Goal: Task Accomplishment & Management: Complete application form

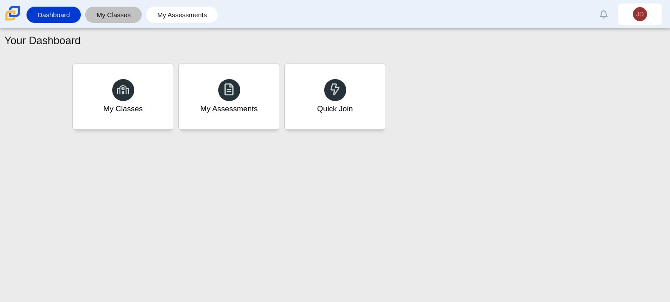
click at [132, 23] on link "My Classes" at bounding box center [114, 15] width 48 height 16
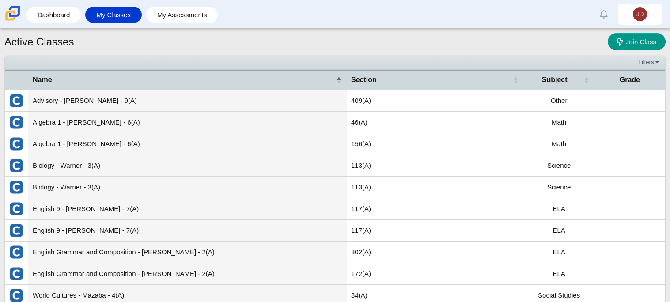
click at [102, 102] on td "Advisory - Nelson - 9(A)" at bounding box center [187, 101] width 319 height 22
click at [173, 9] on link "My Assessments" at bounding box center [182, 15] width 63 height 16
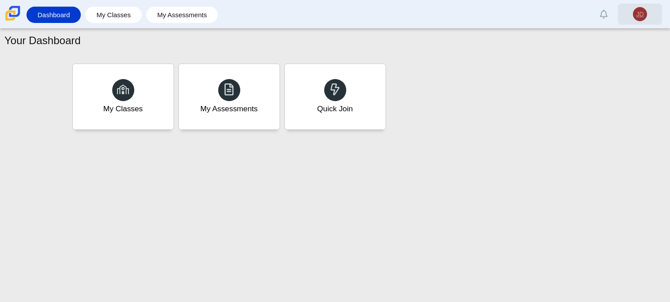
click at [638, 12] on span "JD" at bounding box center [640, 14] width 8 height 6
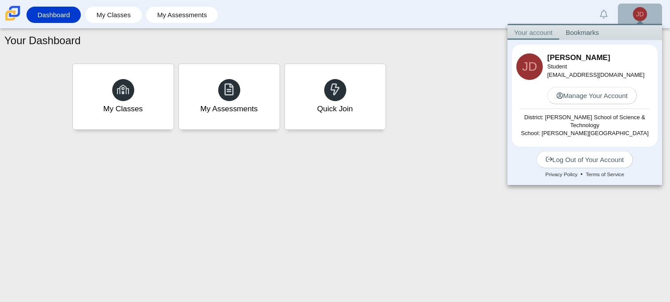
click at [431, 74] on div "My Classes My Assessments Quick Join" at bounding box center [335, 96] width 530 height 71
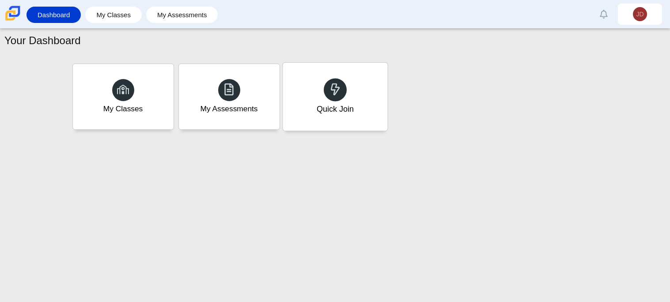
click at [371, 95] on div "Quick Join" at bounding box center [335, 97] width 105 height 68
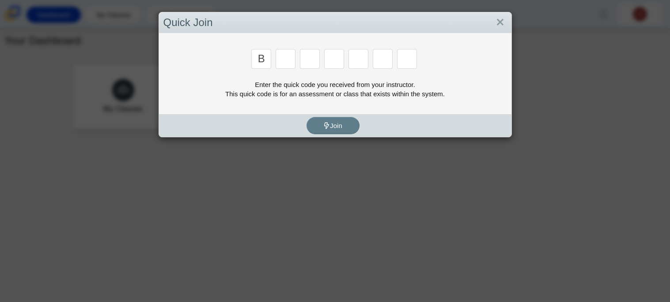
type input "b"
type input "3"
type input "m"
type input "3"
type input "5"
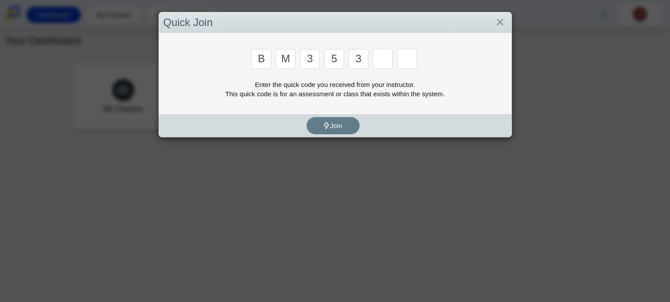
type input "3"
type input "g"
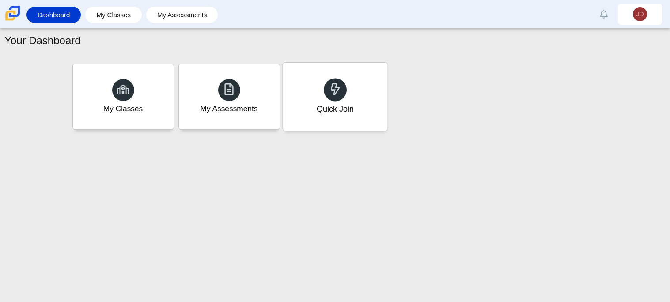
type input "b"
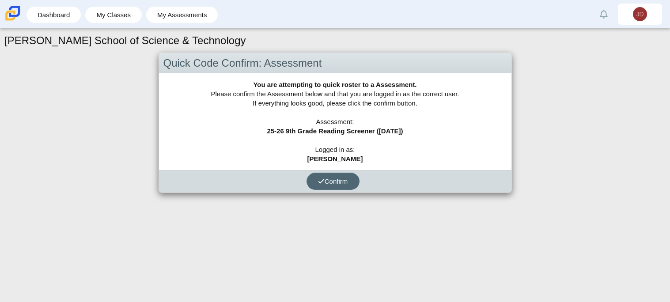
click at [335, 186] on button "Confirm" at bounding box center [333, 181] width 53 height 17
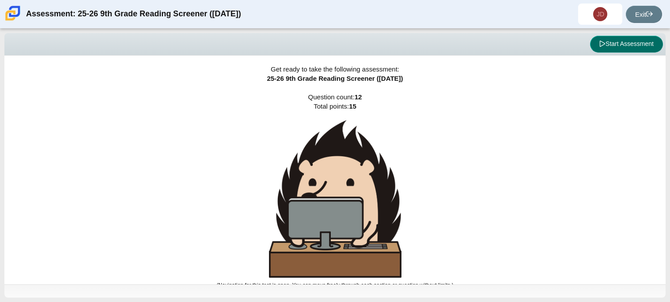
click at [614, 40] on button "Start Assessment" at bounding box center [626, 44] width 73 height 17
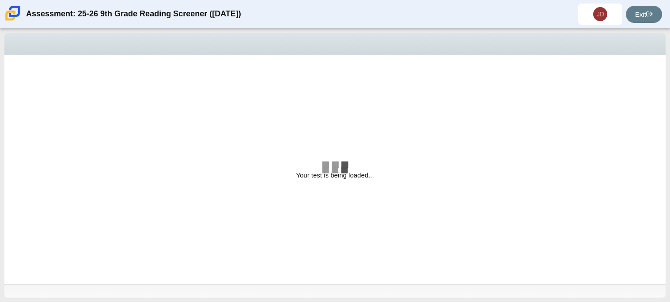
select select "ccc5b315-3c7c-471c-bf90-f22c8299c798"
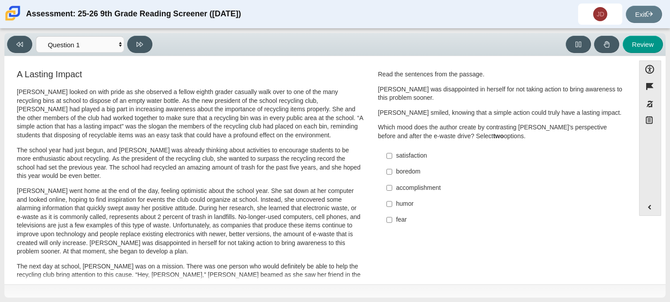
scroll to position [5, 0]
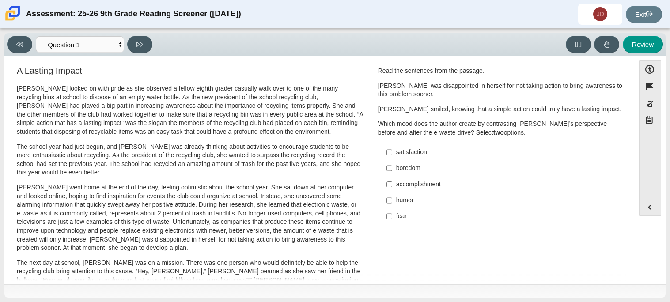
click at [396, 156] on div "satisfaction" at bounding box center [507, 152] width 223 height 9
click at [392, 156] on input "satisfaction satisfaction" at bounding box center [390, 152] width 6 height 16
checkbox input "true"
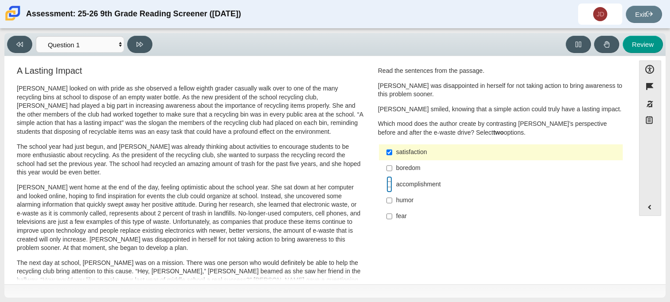
click at [389, 187] on input "accomplishment accomplishment" at bounding box center [390, 184] width 6 height 16
checkbox input "true"
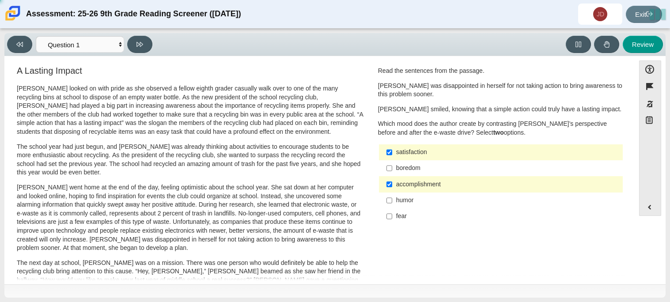
click at [404, 151] on div "satisfaction" at bounding box center [507, 152] width 223 height 9
click at [392, 151] on input "satisfaction satisfaction" at bounding box center [390, 152] width 6 height 16
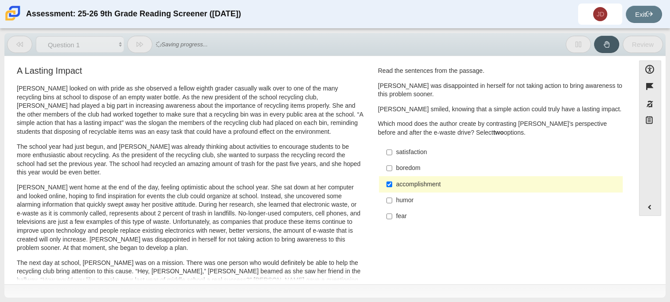
click at [404, 151] on div "satisfaction" at bounding box center [507, 152] width 223 height 9
click at [392, 151] on input "satisfaction satisfaction" at bounding box center [390, 152] width 6 height 16
checkbox input "true"
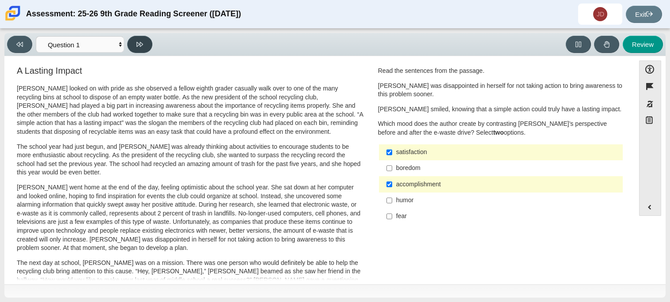
click at [139, 48] on button at bounding box center [139, 44] width 25 height 17
select select "0ff64528-ffd7-428d-b192-babfaadd44e8"
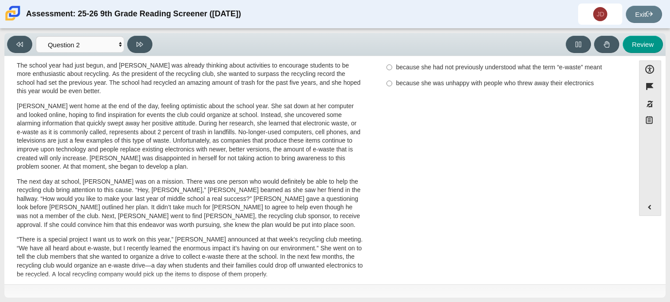
scroll to position [0, 0]
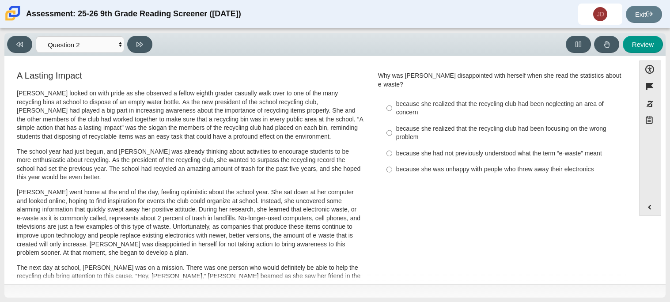
click at [479, 101] on div "because she realized that the recycling club had been neglecting an area of con…" at bounding box center [507, 108] width 223 height 17
click at [392, 101] on input "because she realized that the recycling club had been neglecting an area of con…" at bounding box center [390, 108] width 6 height 25
radio input "true"
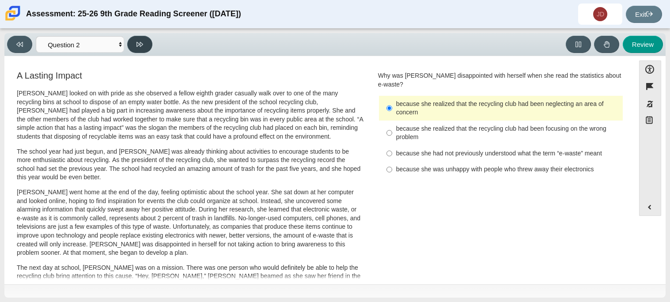
click at [128, 48] on button at bounding box center [139, 44] width 25 height 17
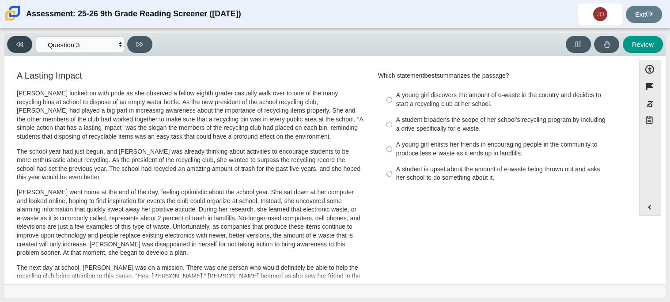
click at [17, 42] on icon at bounding box center [19, 44] width 7 height 7
select select "0ff64528-ffd7-428d-b192-babfaadd44e8"
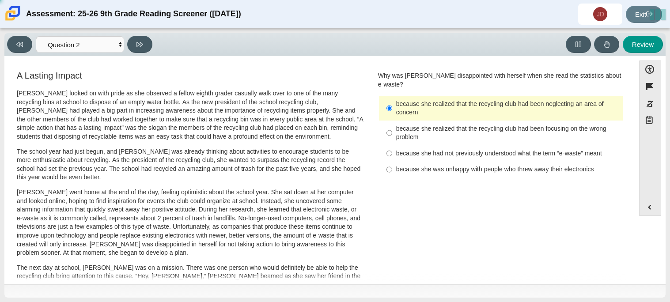
click at [453, 149] on div "because she had not previously understood what the term “e-waste” meant" at bounding box center [507, 153] width 223 height 9
click at [392, 145] on input "because she had not previously understood what the term “e-waste” meant because…" at bounding box center [390, 153] width 6 height 16
radio input "true"
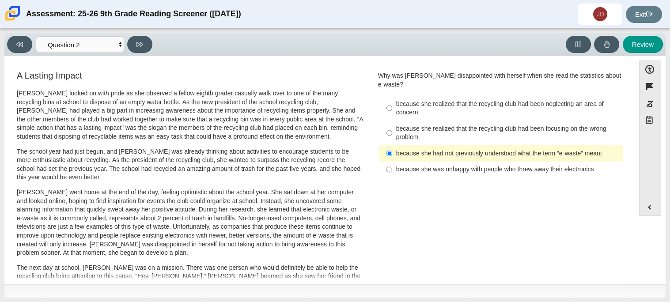
click at [452, 110] on label "because she realized that the recycling club had been neglecting an area of con…" at bounding box center [501, 108] width 243 height 25
click at [392, 110] on input "because she realized that the recycling club had been neglecting an area of con…" at bounding box center [390, 108] width 6 height 25
radio input "true"
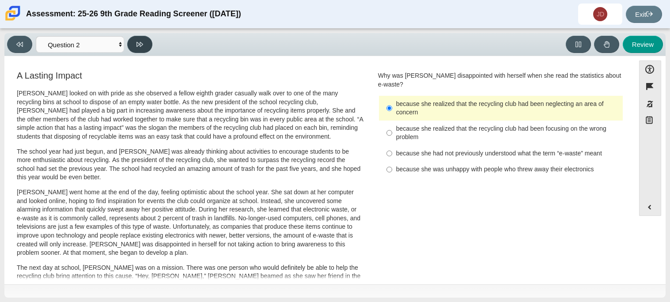
click at [138, 50] on button at bounding box center [139, 44] width 25 height 17
select select "7ce3d843-6974-4858-901c-1ff39630e843"
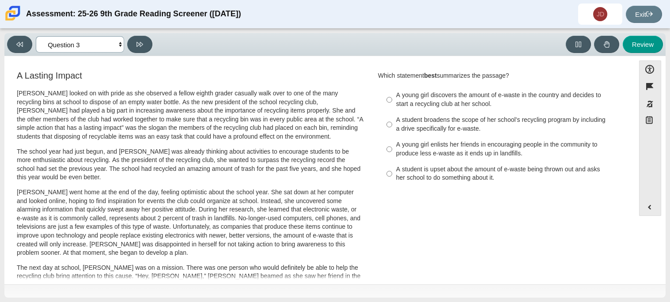
click at [103, 49] on select "Questions Question 1 Question 2 Question 3 Question 4 Question 5 Question 6 Que…" at bounding box center [80, 44] width 88 height 16
click at [106, 48] on select "Questions Question 1 Question 2 Question 3 Question 4 Question 5 Question 6 Que…" at bounding box center [80, 44] width 88 height 16
click at [387, 124] on input "A student broadens the scope of her school’s recycling program by including a d…" at bounding box center [390, 124] width 6 height 25
radio input "true"
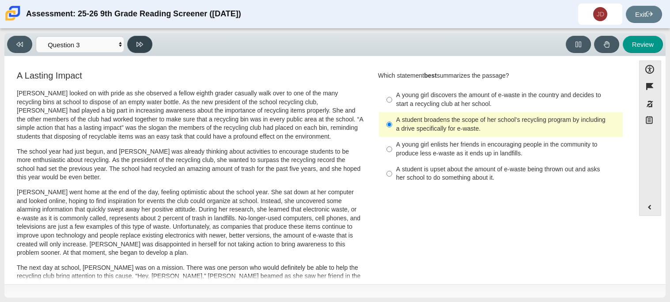
click at [149, 48] on button at bounding box center [139, 44] width 25 height 17
select select "ca9ea0f1-49c5-4bd1-83b0-472c18652b42"
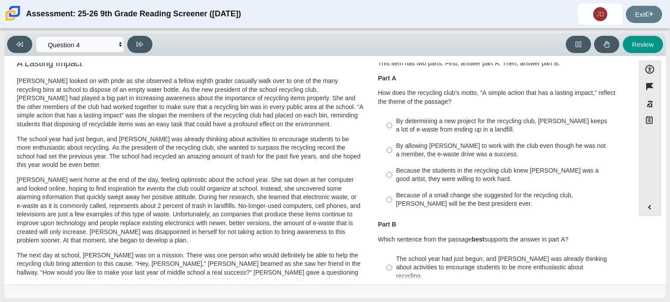
scroll to position [17, 0]
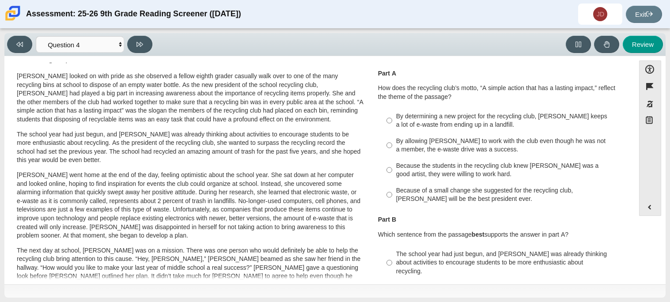
click at [441, 199] on div "Because of a small change she suggested for the recycling club, [PERSON_NAME] w…" at bounding box center [507, 194] width 223 height 17
click at [392, 199] on input "Because of a small change she suggested for the recycling club, [PERSON_NAME] w…" at bounding box center [390, 194] width 6 height 25
radio input "true"
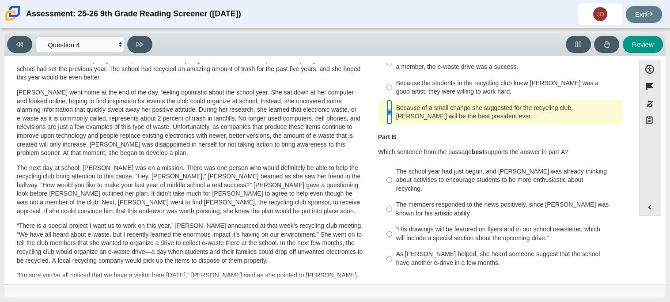
scroll to position [103, 0]
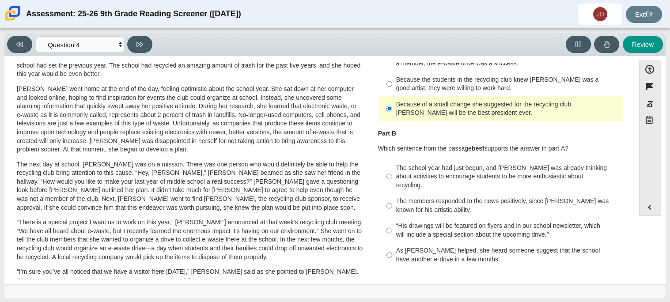
click at [429, 249] on div "As [PERSON_NAME] helped, she heard someone suggest that the school have another…" at bounding box center [507, 255] width 223 height 17
click at [392, 249] on input "As [PERSON_NAME] helped, she heard someone suggest that the school have another…" at bounding box center [390, 255] width 6 height 25
radio input "true"
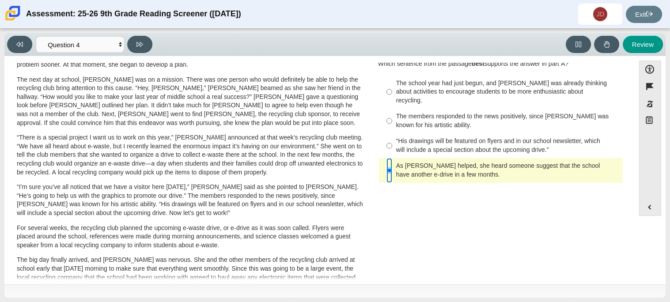
scroll to position [190, 0]
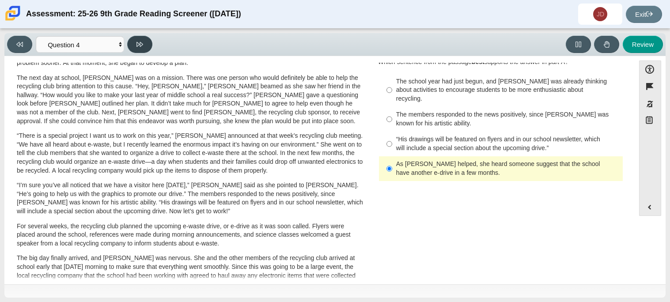
click at [143, 46] on button at bounding box center [139, 44] width 25 height 17
select select "e41f1a79-e29f-4095-8030-a53364015bed"
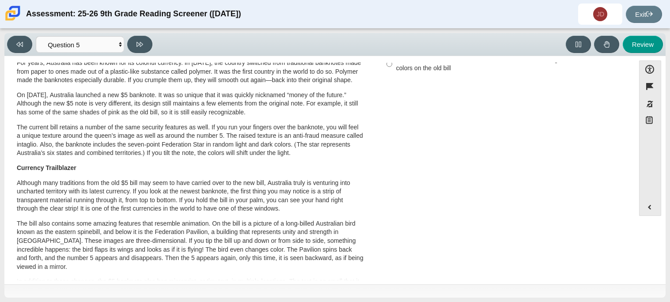
scroll to position [0, 0]
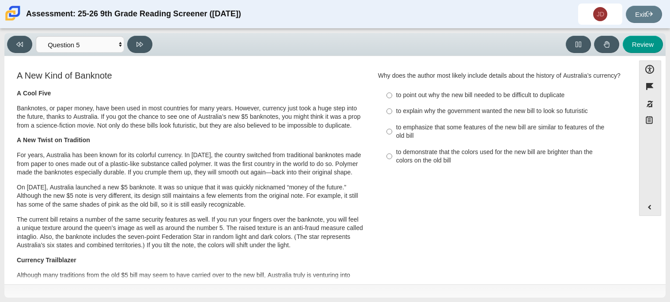
click at [477, 130] on div "to emphasize that some features of the new bill are similar to features of the …" at bounding box center [507, 131] width 223 height 17
click at [392, 130] on input "to emphasize that some features of the new bill are similar to features of the …" at bounding box center [390, 131] width 6 height 25
radio input "true"
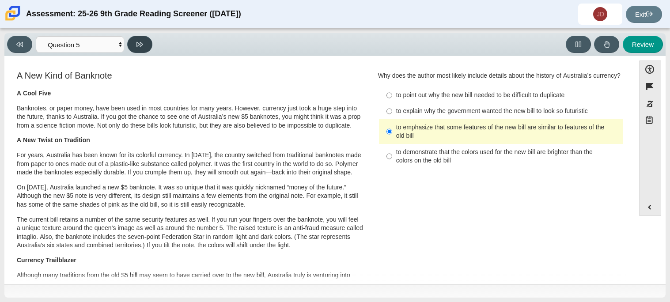
click at [137, 46] on icon at bounding box center [140, 44] width 7 height 7
select select "69146e31-7b3d-4a3e-9ce6-f30c24342ae0"
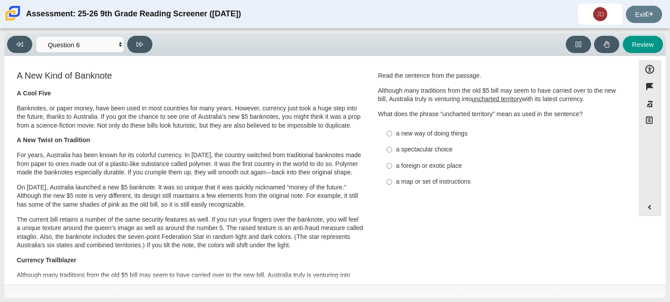
click at [430, 136] on div "a new way of doing things" at bounding box center [507, 133] width 223 height 9
click at [392, 136] on input "a new way of doing things a new way of doing things" at bounding box center [390, 133] width 6 height 16
radio input "true"
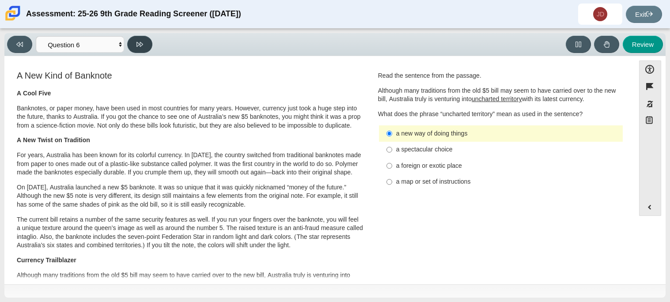
click at [148, 47] on button at bounding box center [139, 44] width 25 height 17
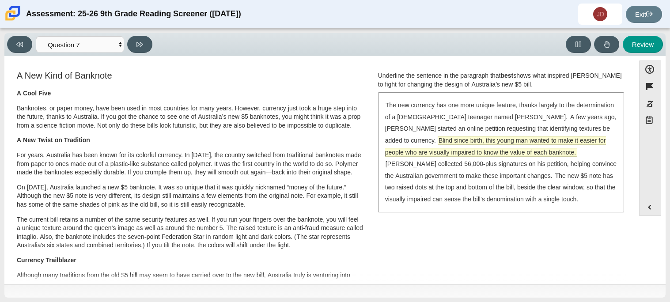
click at [423, 143] on span "Blind since birth, this young man wanted to make it easier for people who are v…" at bounding box center [495, 147] width 221 height 20
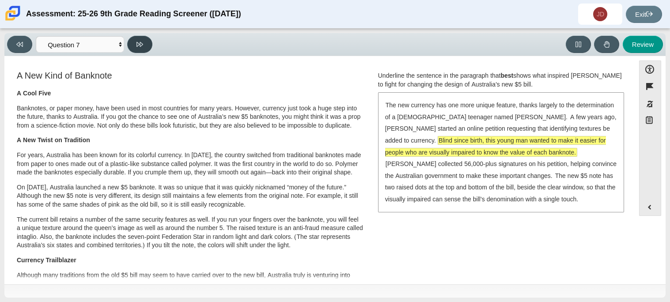
click at [133, 42] on button at bounding box center [139, 44] width 25 height 17
select select "ea8338c2-a6a3-418e-a305-2b963b54a290"
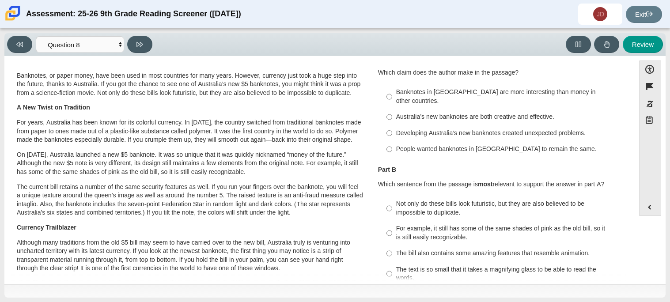
scroll to position [21, 0]
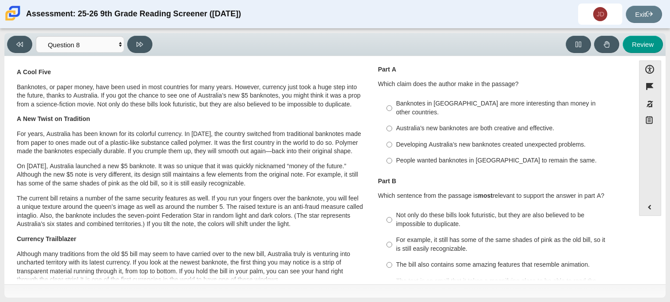
click at [396, 141] on div "Developing Australia’s new banknotes created unexpected problems." at bounding box center [507, 145] width 223 height 9
click at [392, 137] on input "Developing Australia’s new banknotes created unexpected problems. Developing Au…" at bounding box center [390, 145] width 6 height 16
radio input "true"
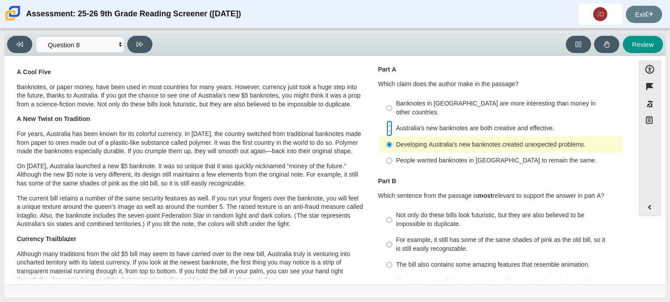
click at [387, 121] on input "Australia’s new banknotes are both creative and effective. Australia’s new bank…" at bounding box center [390, 129] width 6 height 16
radio input "true"
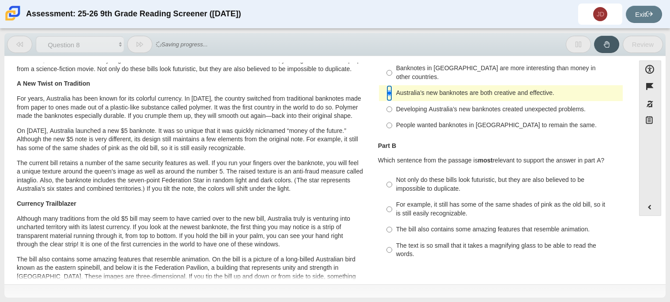
scroll to position [60, 0]
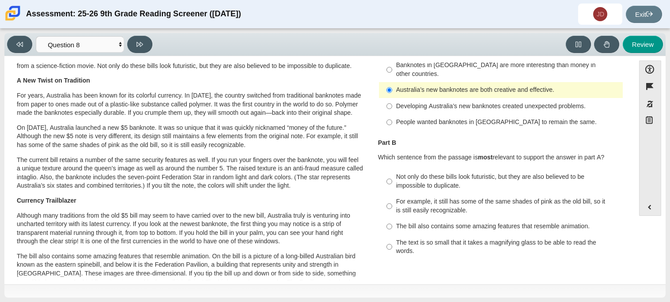
click at [402, 175] on div "Not only do these bills look futuristic, but they are also believed to be impos…" at bounding box center [507, 181] width 223 height 17
click at [392, 175] on input "Not only do these bills look futuristic, but they are also believed to be impos…" at bounding box center [390, 181] width 6 height 25
radio input "true"
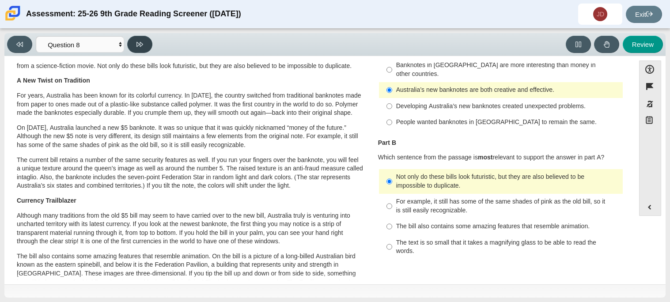
click at [143, 53] on button at bounding box center [139, 44] width 25 height 17
select select "89f058d6-b15c-4ef5-a4b3-fdaffb8868b6"
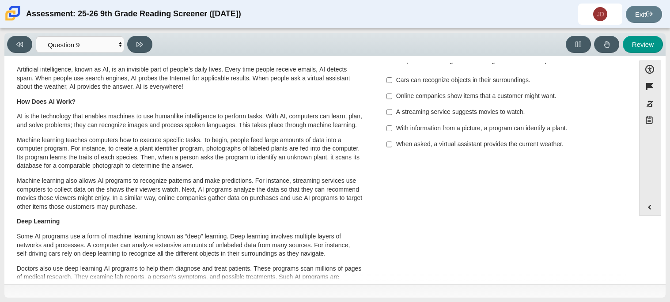
scroll to position [25, 0]
click at [435, 123] on div "With information from a picture, a program can identify a plant." at bounding box center [507, 127] width 223 height 9
click at [392, 123] on input "With information from a picture, a program can identify a plant. With informati…" at bounding box center [390, 127] width 6 height 16
checkbox input "true"
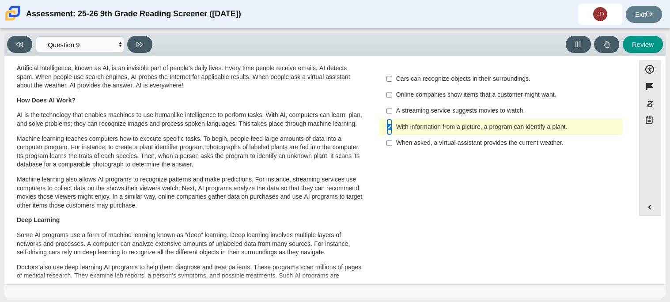
scroll to position [14, 0]
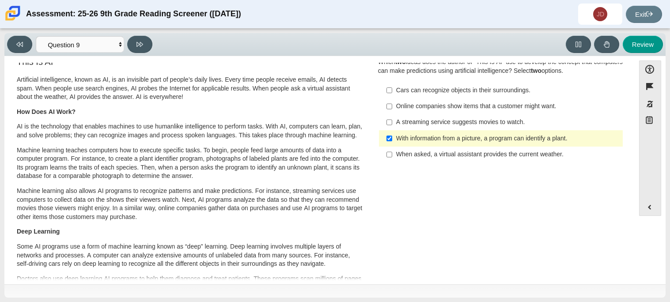
click at [458, 91] on div "Cars can recognize objects in their surroundings." at bounding box center [507, 90] width 223 height 9
click at [392, 91] on input "Cars can recognize objects in their surroundings. Cars can recognize objects in…" at bounding box center [390, 90] width 6 height 16
checkbox input "true"
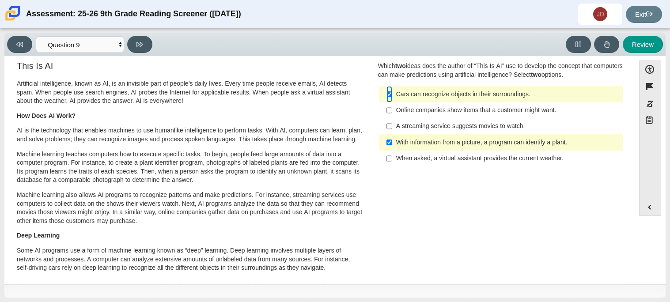
scroll to position [11, 0]
click at [401, 126] on div "A streaming service suggests movies to watch." at bounding box center [507, 125] width 223 height 9
click at [392, 126] on input "A streaming service suggests movies to watch. A streaming service suggests movi…" at bounding box center [390, 126] width 6 height 16
checkbox input "true"
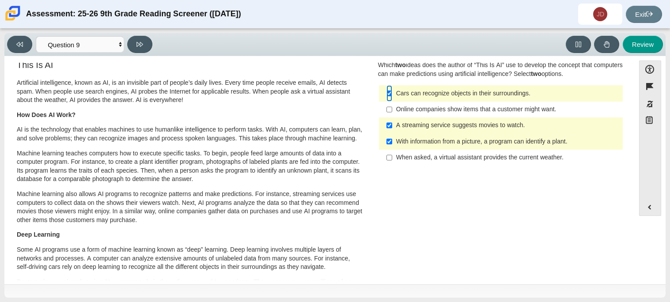
click at [387, 99] on input "Cars can recognize objects in their surroundings. Cars can recognize objects in…" at bounding box center [390, 93] width 6 height 16
checkbox input "false"
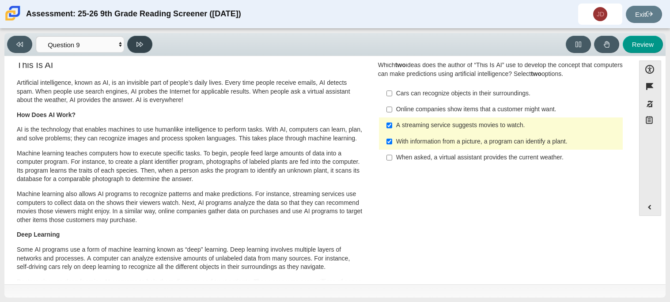
click at [140, 48] on button at bounding box center [139, 44] width 25 height 17
select select "cdf3c14e-a918-44d1-9b63-3db0fa81641e"
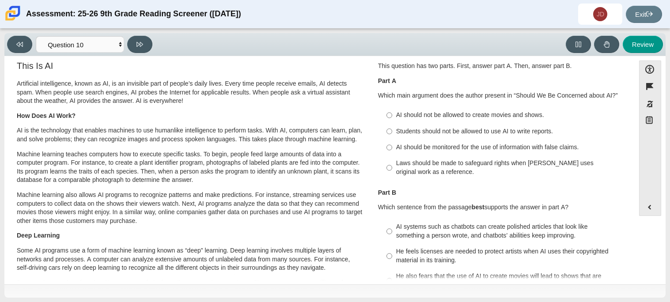
scroll to position [0, 0]
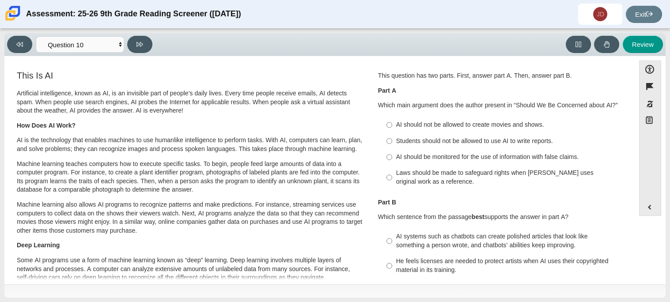
click at [401, 178] on div "Laws should be made to safeguard rights when [PERSON_NAME] uses original work a…" at bounding box center [507, 177] width 223 height 17
click at [392, 178] on input "Laws should be made to safeguard rights when [PERSON_NAME] uses original work a…" at bounding box center [390, 177] width 6 height 25
radio input "true"
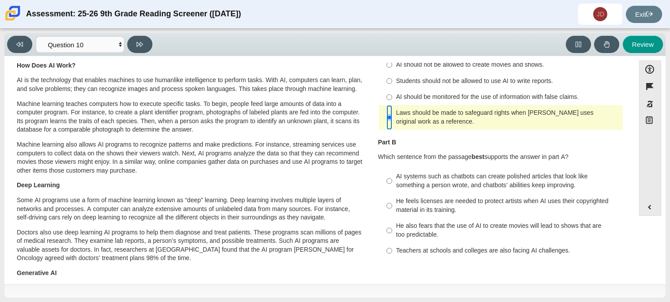
scroll to position [61, 0]
click at [414, 209] on div "He feels licenses are needed to protect artists when AI uses their copyrighted …" at bounding box center [507, 205] width 223 height 17
click at [392, 209] on input "He feels licenses are needed to protect artists when AI uses their copyrighted …" at bounding box center [390, 205] width 6 height 25
radio input "true"
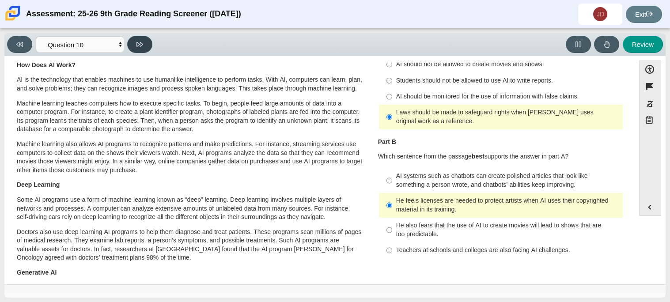
click at [146, 43] on button at bounding box center [139, 44] width 25 height 17
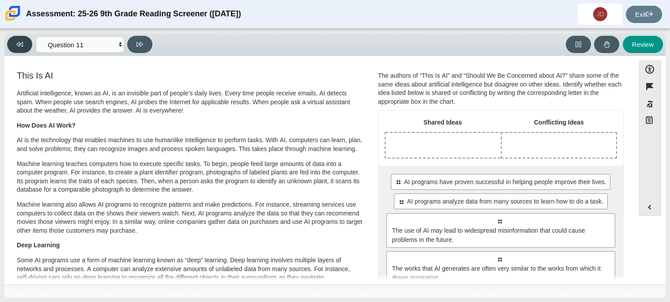
click at [27, 37] on button at bounding box center [19, 44] width 25 height 17
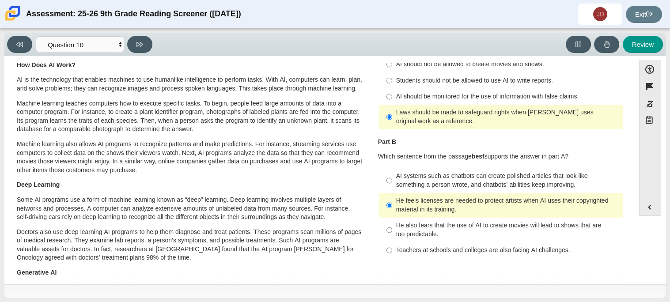
scroll to position [0, 0]
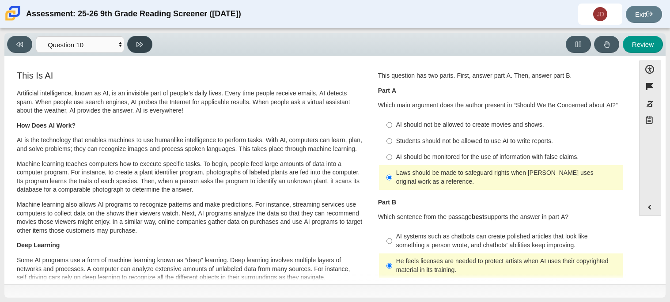
click at [144, 39] on button at bounding box center [139, 44] width 25 height 17
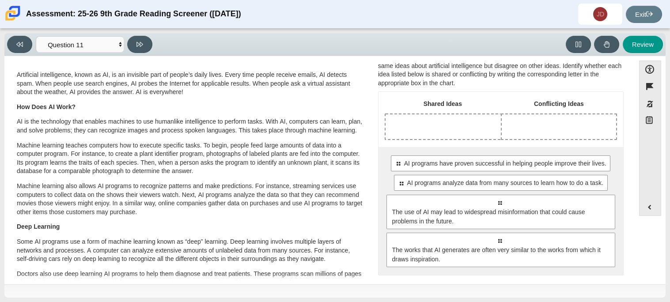
scroll to position [23, 0]
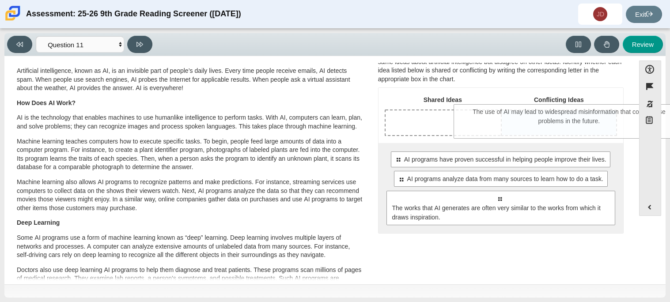
drag, startPoint x: 464, startPoint y: 219, endPoint x: 533, endPoint y: 132, distance: 111.0
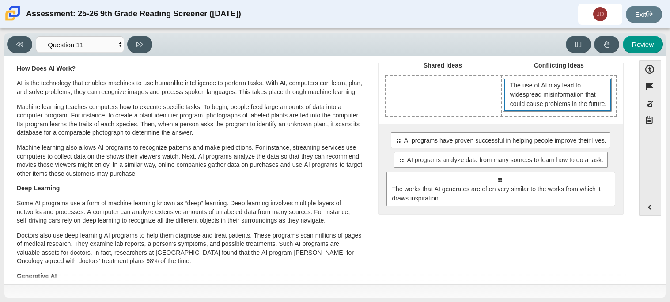
scroll to position [0, 0]
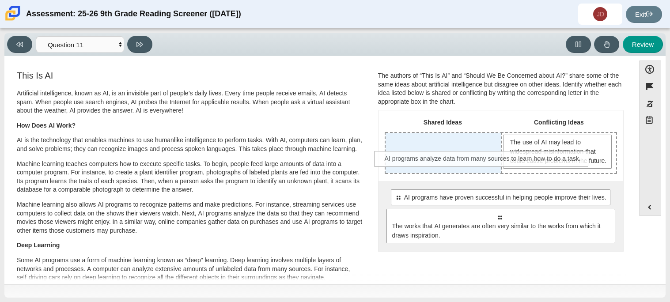
drag, startPoint x: 436, startPoint y: 232, endPoint x: 420, endPoint y: 165, distance: 68.6
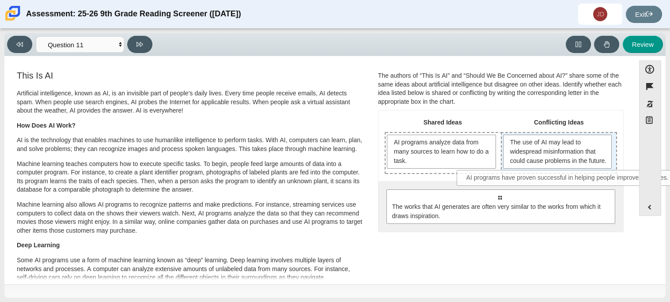
drag, startPoint x: 435, startPoint y: 207, endPoint x: 504, endPoint y: 179, distance: 74.3
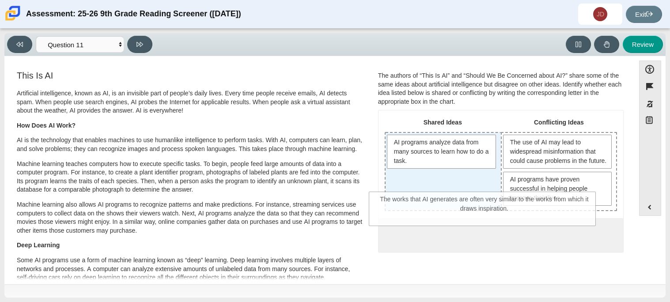
drag, startPoint x: 475, startPoint y: 244, endPoint x: 460, endPoint y: 200, distance: 46.3
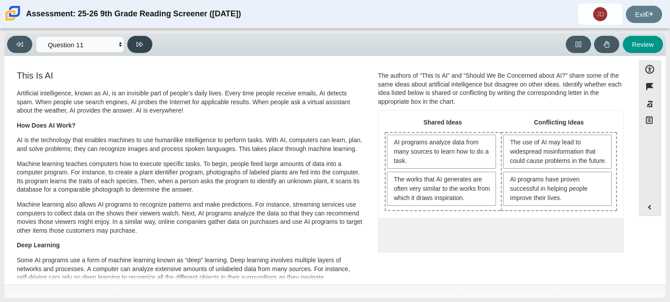
click at [141, 46] on icon at bounding box center [140, 44] width 7 height 5
select select "c3effed4-44ce-4a19-bd96-1787f34e9b4c"
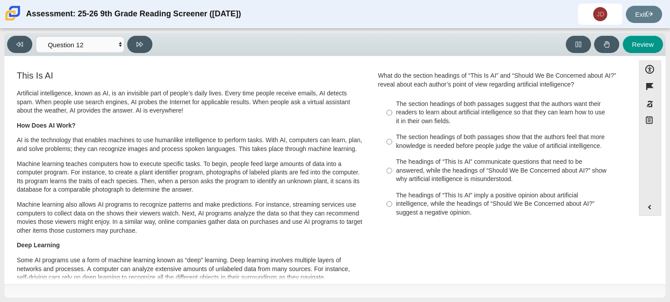
click at [441, 140] on div "The section headings of both passages show that the authors feel that more know…" at bounding box center [507, 141] width 223 height 17
click at [392, 140] on input "The section headings of both passages show that the authors feel that more know…" at bounding box center [390, 141] width 6 height 25
radio input "true"
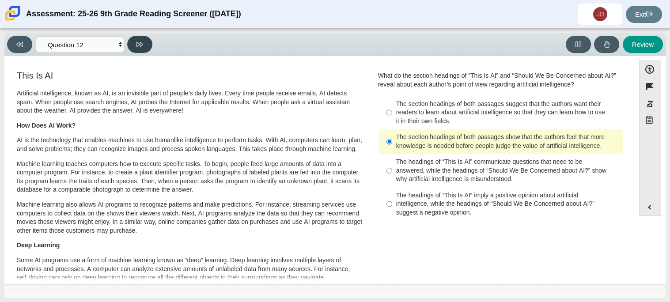
click at [134, 44] on button at bounding box center [139, 44] width 25 height 17
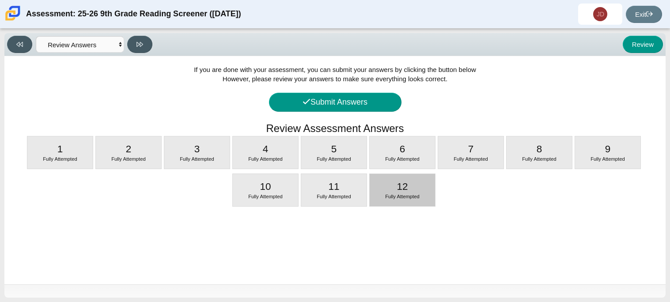
click at [392, 182] on div "12 Fully Attempted" at bounding box center [402, 190] width 65 height 32
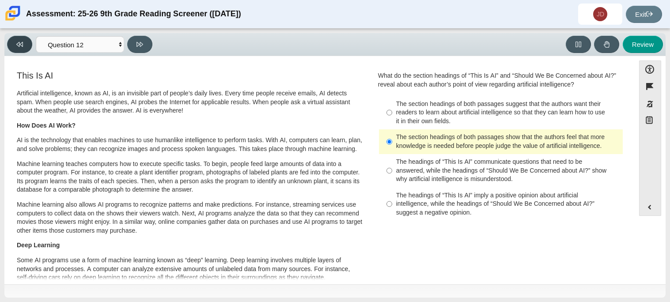
click at [21, 41] on icon at bounding box center [19, 44] width 7 height 7
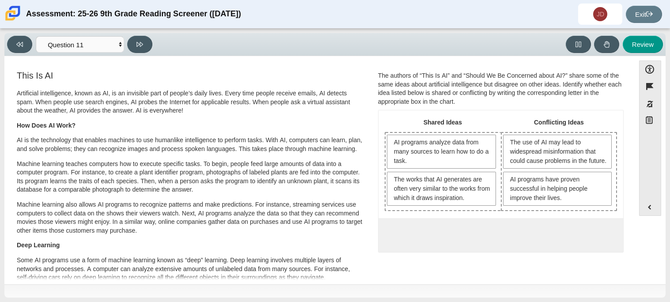
scroll to position [5, 0]
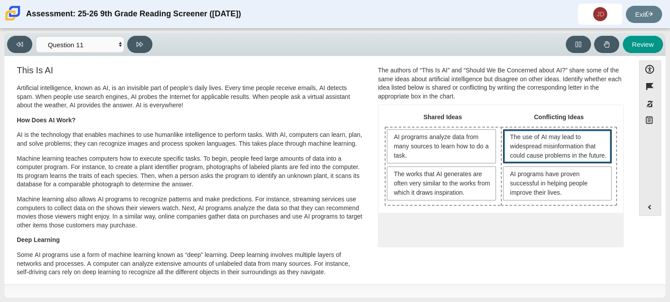
click at [523, 141] on span "The use of AI may lead to widespread misinformation that could cause problems i…" at bounding box center [558, 147] width 97 height 28
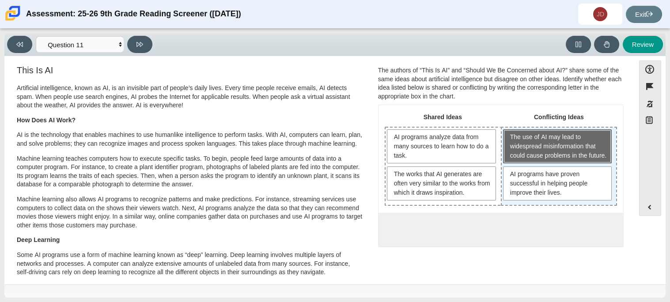
click at [594, 150] on span "The use of AI may lead to widespread misinformation that could cause problems i…" at bounding box center [558, 147] width 97 height 28
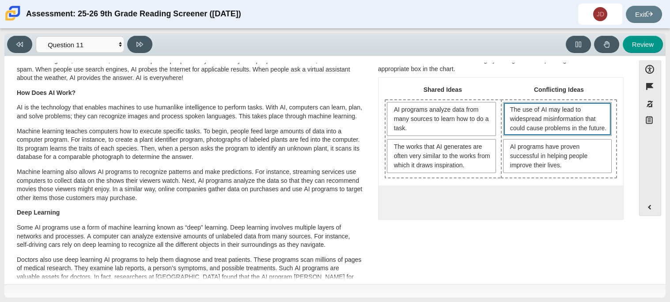
scroll to position [26, 0]
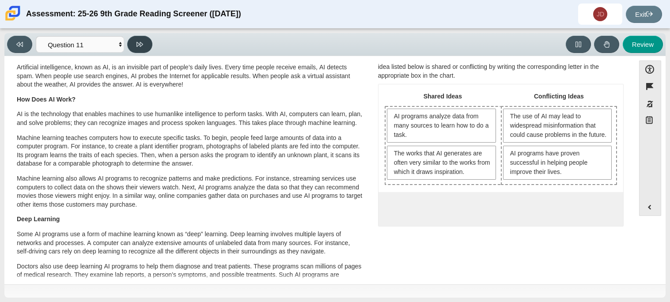
click at [134, 39] on button at bounding box center [139, 44] width 25 height 17
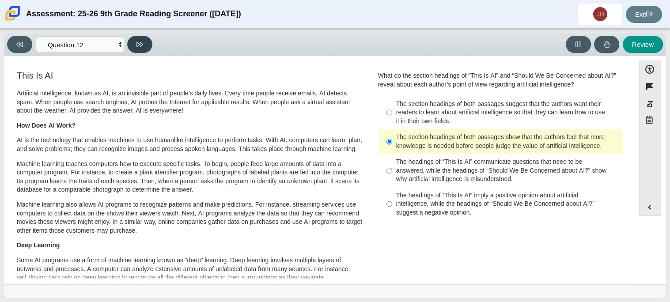
click at [135, 40] on button at bounding box center [139, 44] width 25 height 17
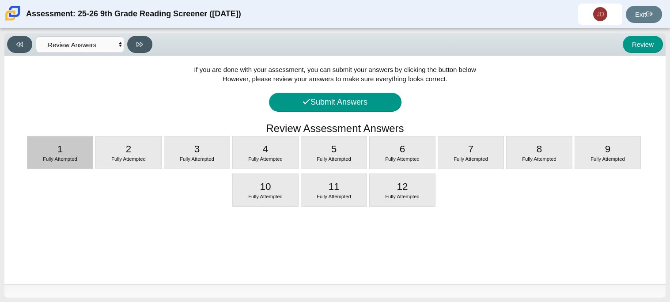
click at [61, 156] on span "Fully Attempted" at bounding box center [60, 158] width 34 height 5
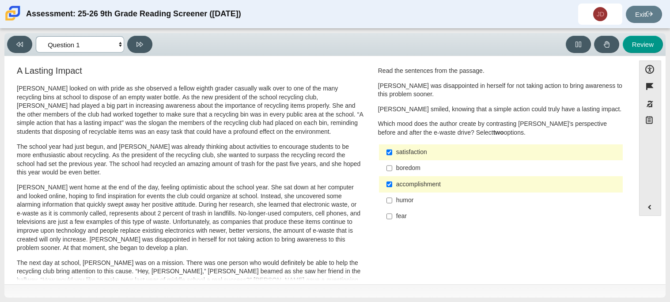
click at [112, 44] on select "Questions Question 1 Question 2 Question 3 Question 4 Question 5 Question 6 Que…" at bounding box center [80, 44] width 88 height 16
click at [36, 36] on select "Questions Question 1 Question 2 Question 3 Question 4 Question 5 Question 6 Que…" at bounding box center [80, 44] width 88 height 16
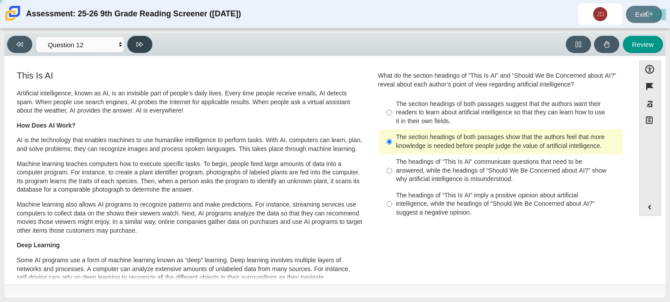
click at [150, 49] on button at bounding box center [139, 44] width 25 height 17
select select "review"
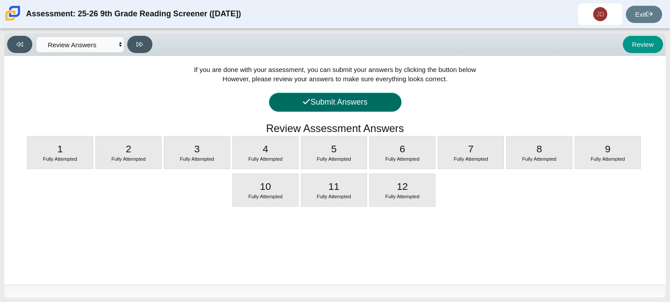
click at [294, 103] on button "Submit Answers" at bounding box center [335, 102] width 133 height 19
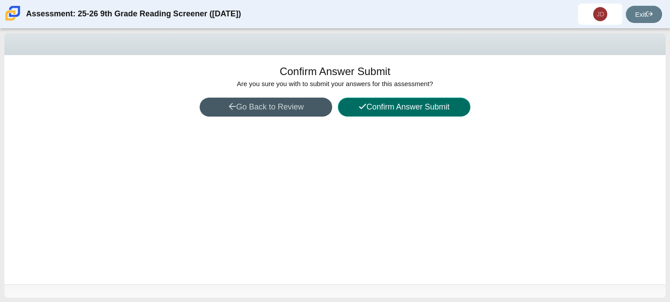
click at [362, 110] on icon at bounding box center [363, 107] width 8 height 8
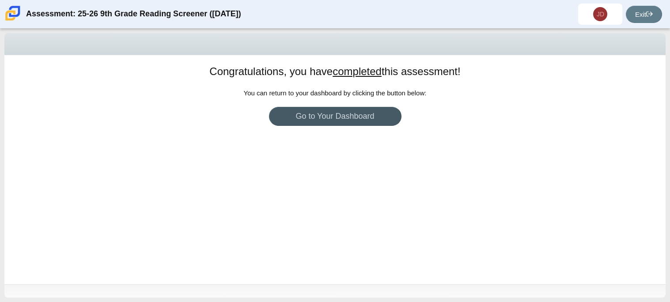
click at [361, 200] on div "Congratulations, you have completed this assessment! You can return to your das…" at bounding box center [334, 169] width 661 height 229
